Goal: Task Accomplishment & Management: Use online tool/utility

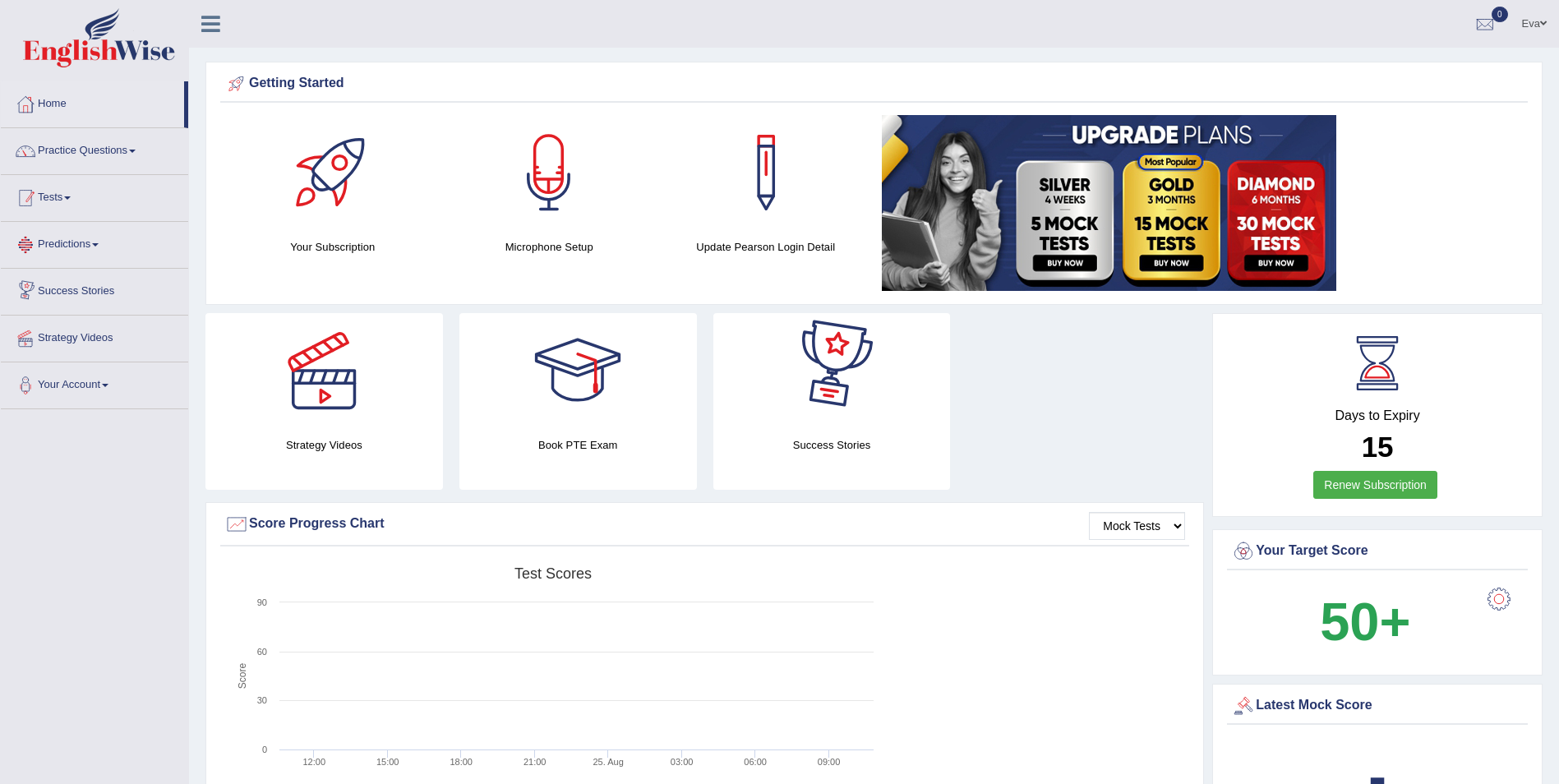
click at [74, 201] on link "Tests" at bounding box center [95, 196] width 187 height 41
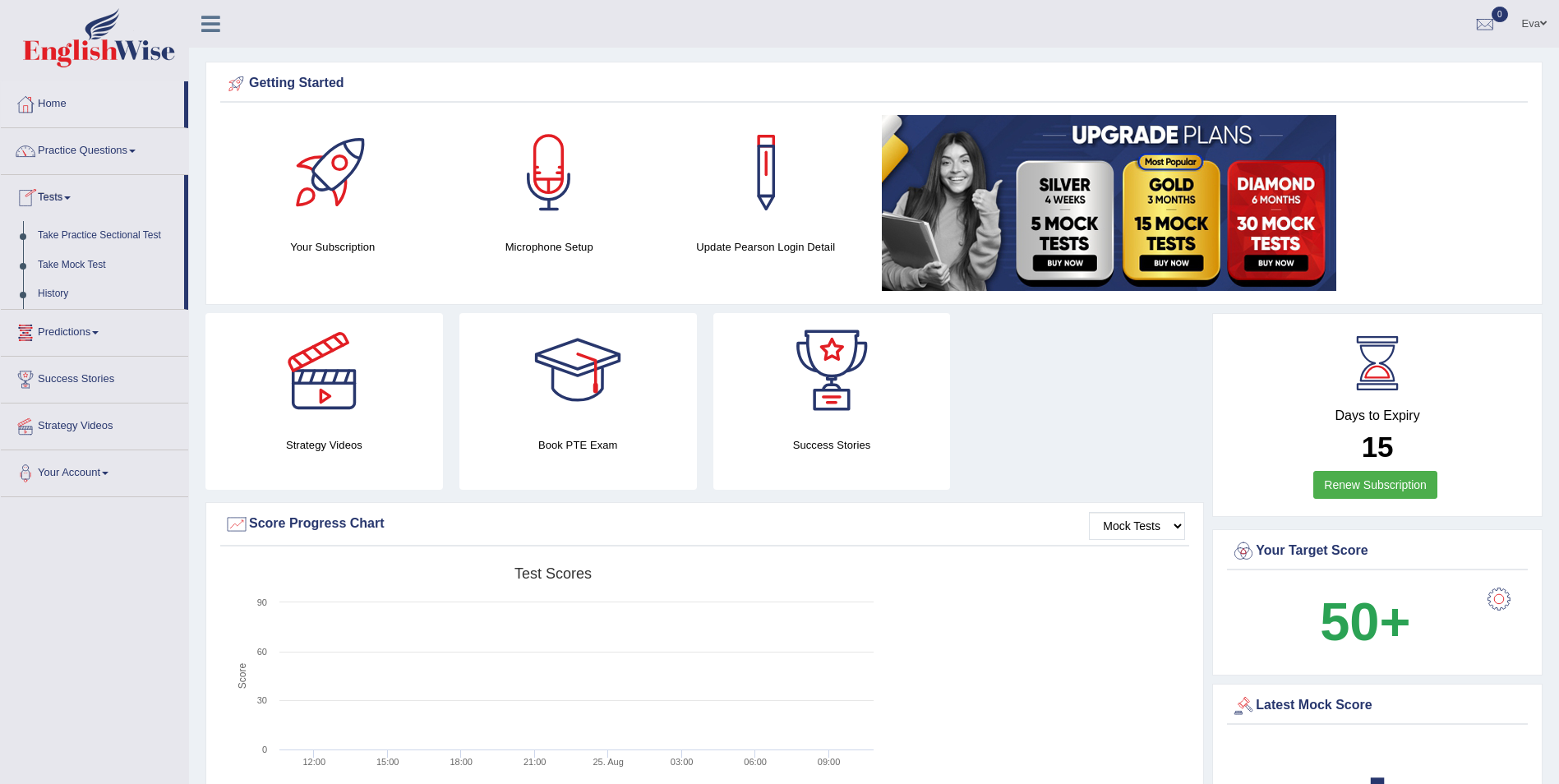
click at [74, 201] on link "Tests" at bounding box center [93, 196] width 184 height 41
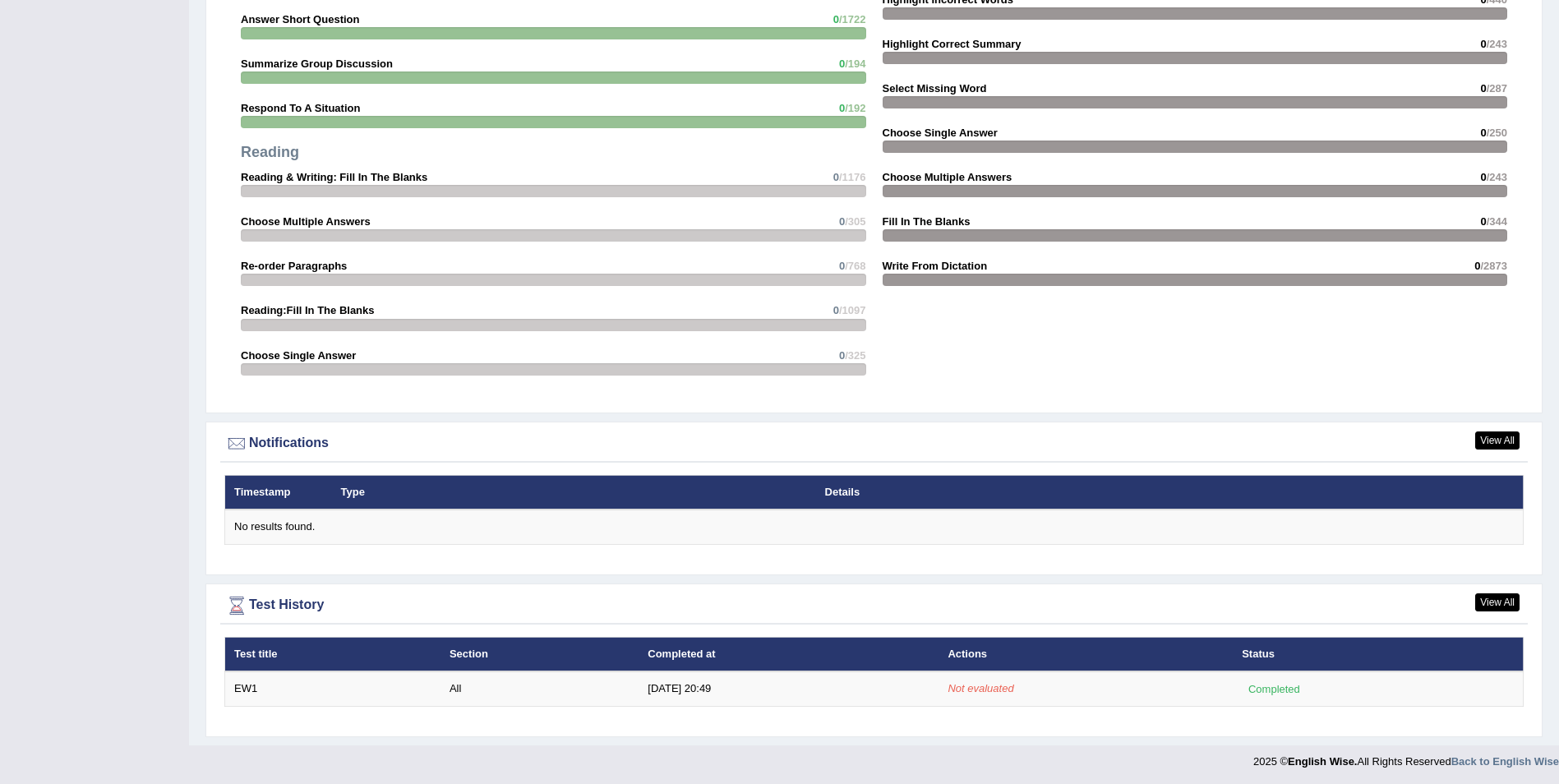
scroll to position [1593, 0]
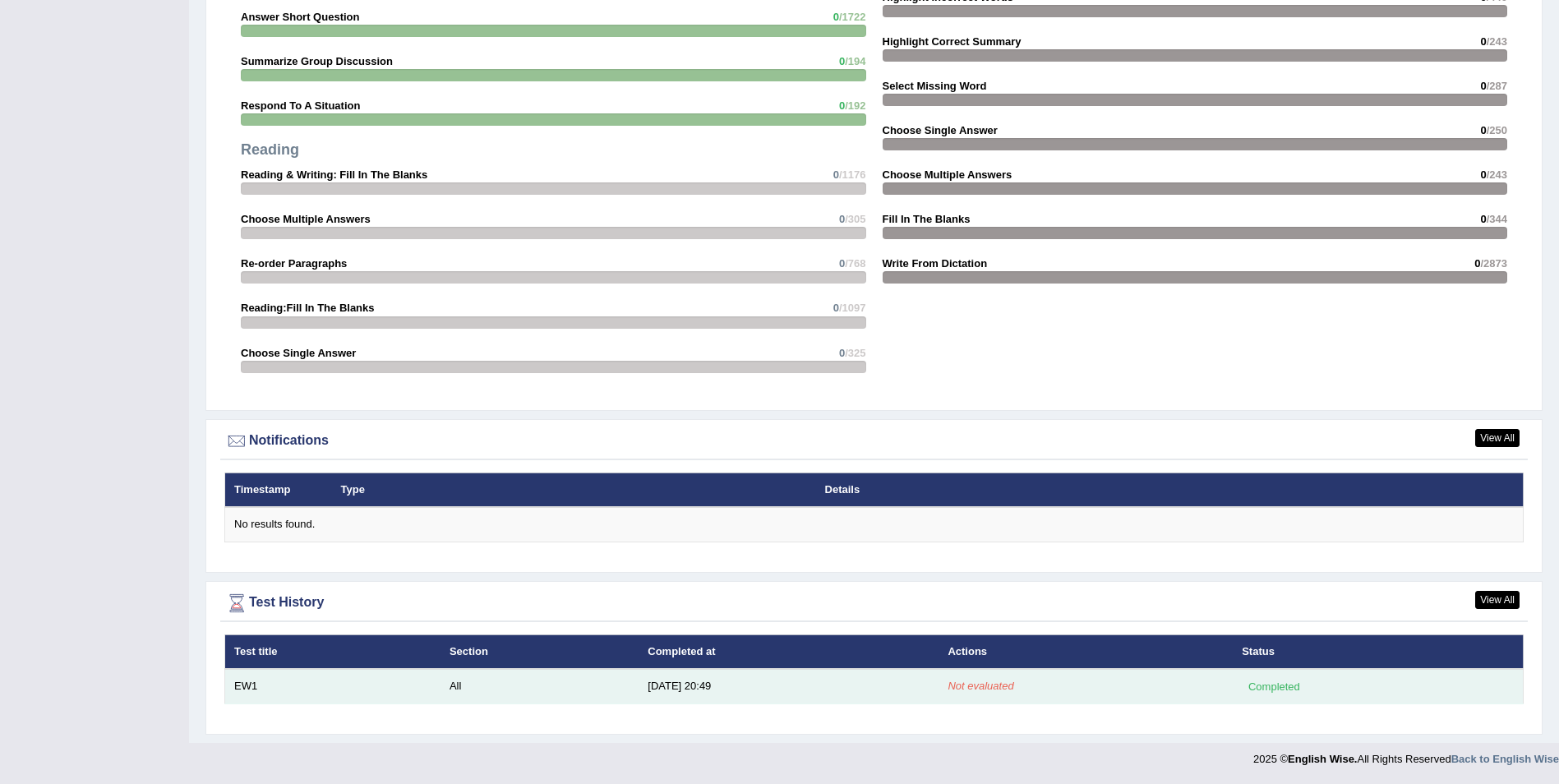
click at [615, 688] on td "All" at bounding box center [539, 686] width 198 height 34
click at [1457, 690] on td "Completed" at bounding box center [1377, 686] width 290 height 34
click at [775, 695] on td "8/25/25 20:49" at bounding box center [789, 686] width 300 height 34
click at [231, 675] on td "EW1" at bounding box center [333, 686] width 215 height 34
click at [701, 679] on td "8/25/25 20:49" at bounding box center [789, 686] width 300 height 34
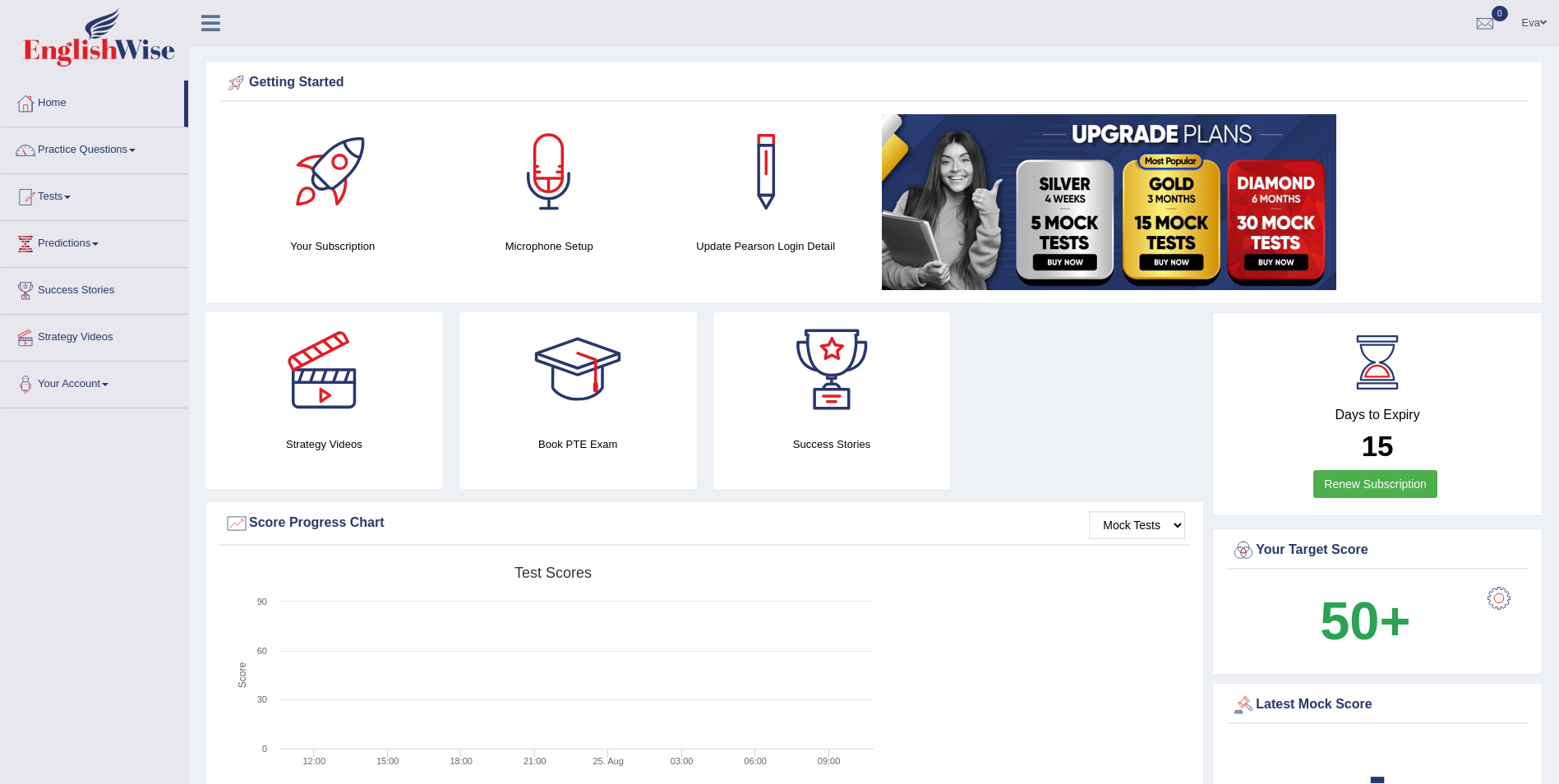
scroll to position [0, 0]
click at [57, 196] on link "Tests" at bounding box center [95, 196] width 187 height 41
click at [93, 265] on link "Take Mock Test" at bounding box center [108, 266] width 154 height 30
